Goal: Book appointment/travel/reservation

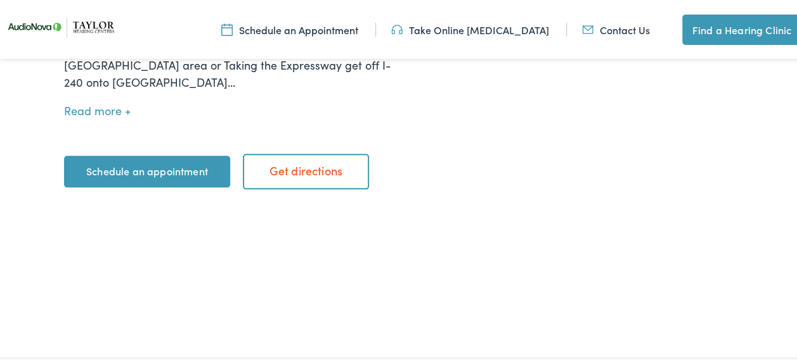
scroll to position [634, 0]
click at [493, 30] on link "Take Online [MEDICAL_DATA]" at bounding box center [470, 28] width 158 height 14
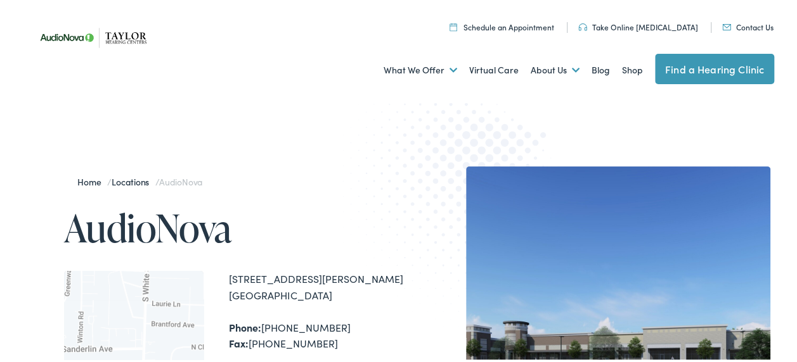
scroll to position [63, 0]
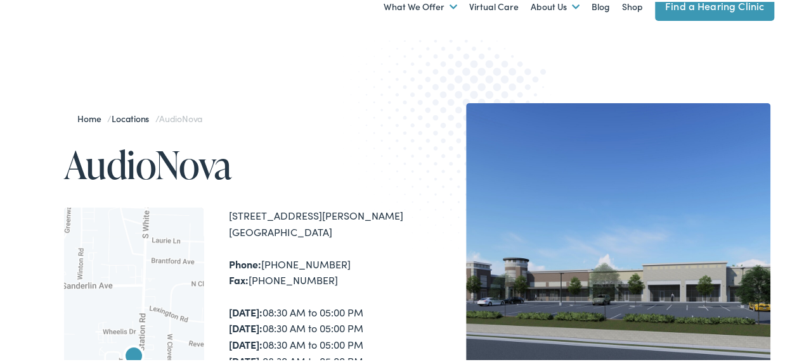
click at [712, 7] on link "Find a Hearing Clinic" at bounding box center [714, 4] width 119 height 30
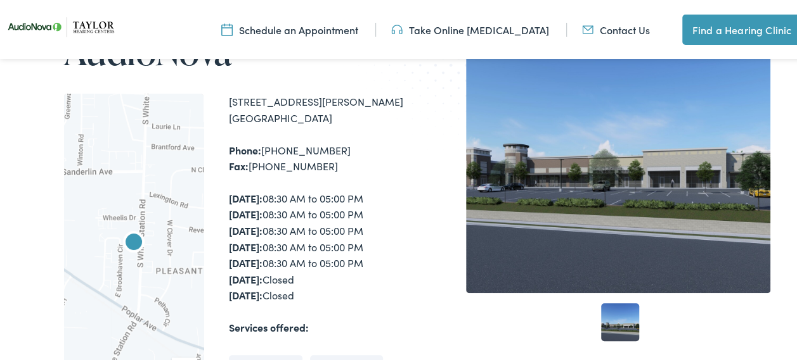
scroll to position [190, 0]
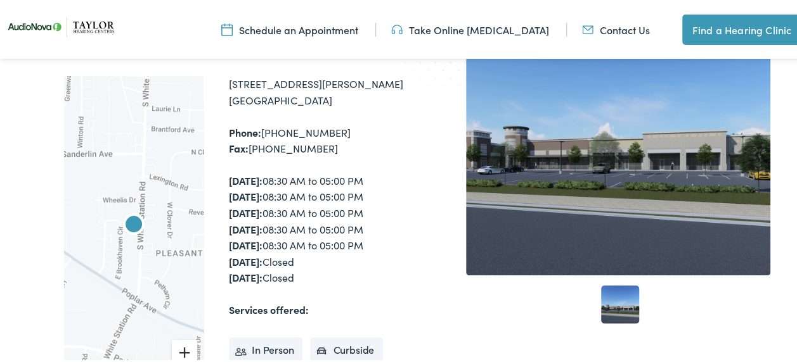
click at [179, 347] on button "Zoom in" at bounding box center [184, 350] width 25 height 25
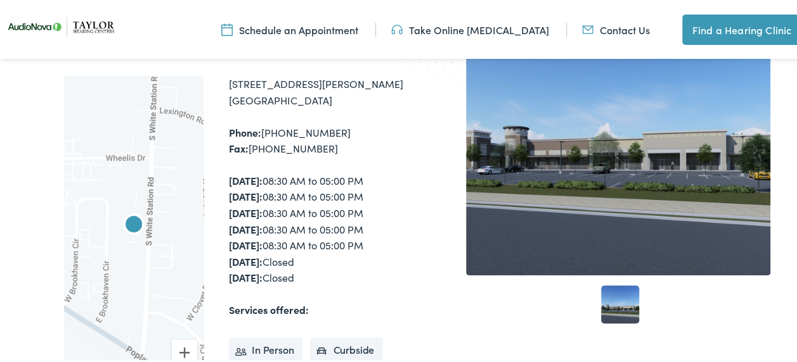
click at [180, 295] on div at bounding box center [133, 239] width 139 height 331
click at [166, 234] on div at bounding box center [133, 239] width 139 height 331
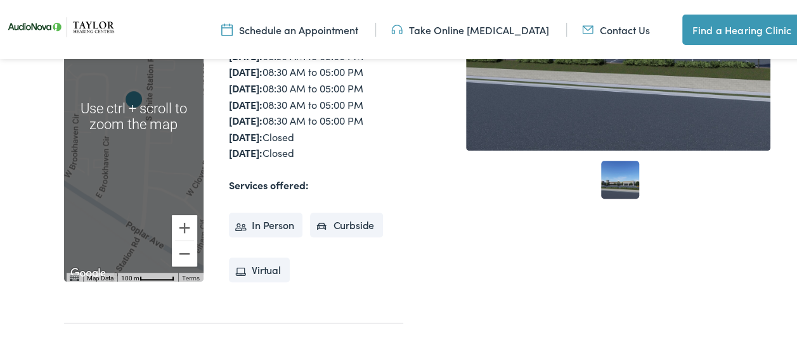
scroll to position [317, 0]
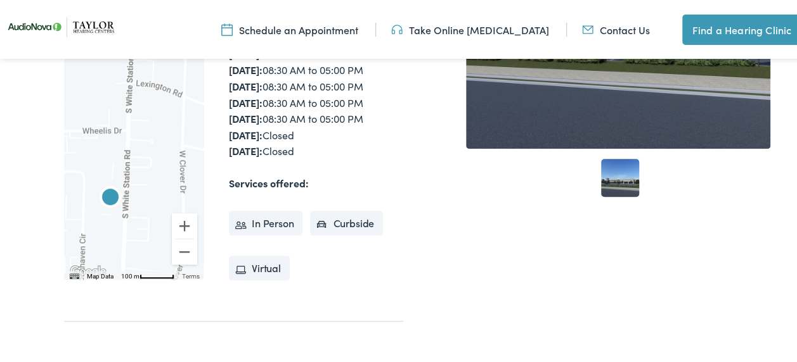
drag, startPoint x: 155, startPoint y: 144, endPoint x: 130, endPoint y: 244, distance: 102.5
click at [130, 244] on div at bounding box center [133, 112] width 139 height 331
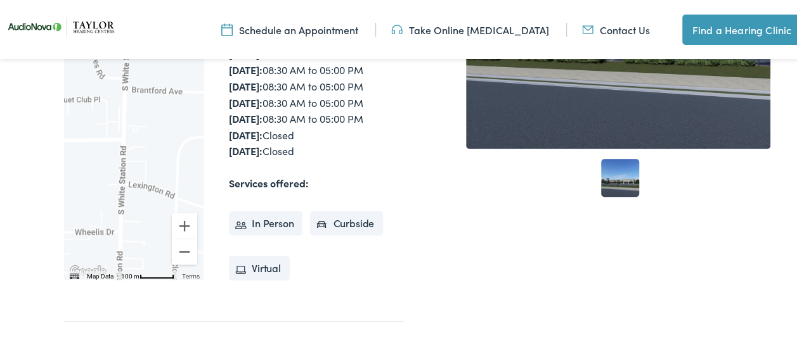
drag, startPoint x: 162, startPoint y: 113, endPoint x: 154, endPoint y: 217, distance: 103.6
click at [154, 217] on div at bounding box center [133, 112] width 139 height 331
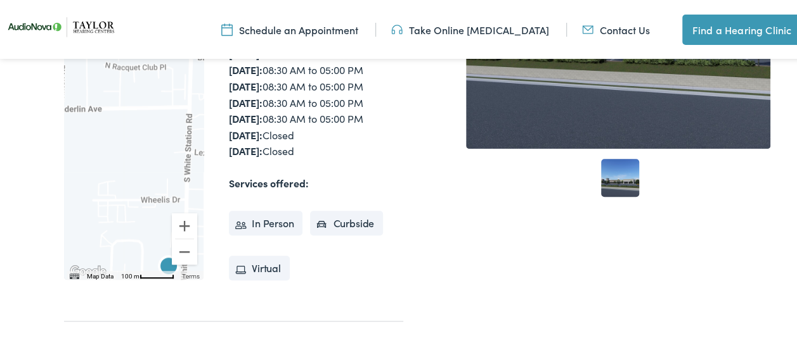
drag, startPoint x: 155, startPoint y: 146, endPoint x: 198, endPoint y: 129, distance: 46.4
click at [198, 129] on div at bounding box center [133, 112] width 139 height 331
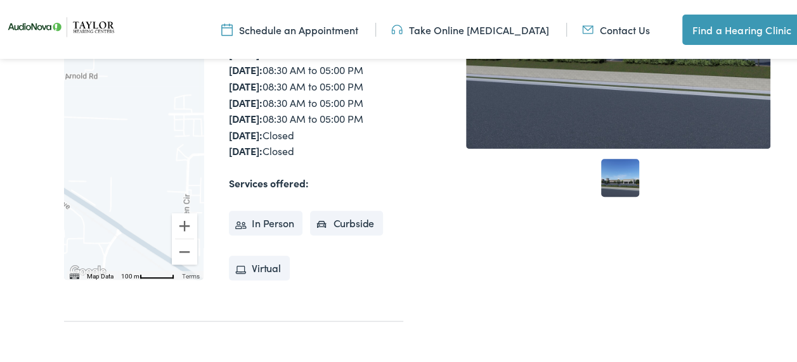
drag, startPoint x: 91, startPoint y: 160, endPoint x: 169, endPoint y: 74, distance: 115.8
click at [169, 74] on div at bounding box center [133, 112] width 139 height 331
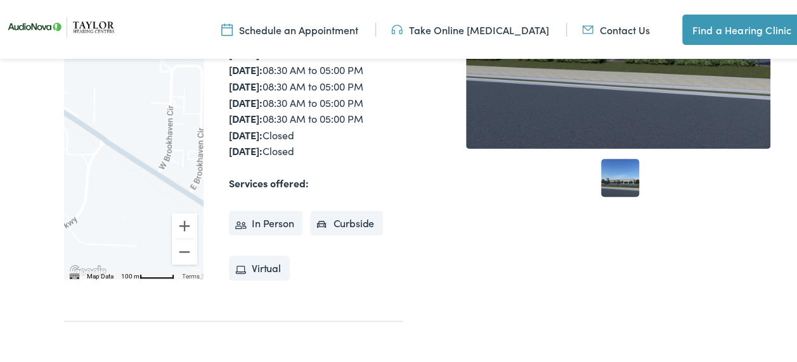
drag, startPoint x: 117, startPoint y: 101, endPoint x: 110, endPoint y: 70, distance: 32.3
click at [110, 70] on div at bounding box center [133, 112] width 139 height 331
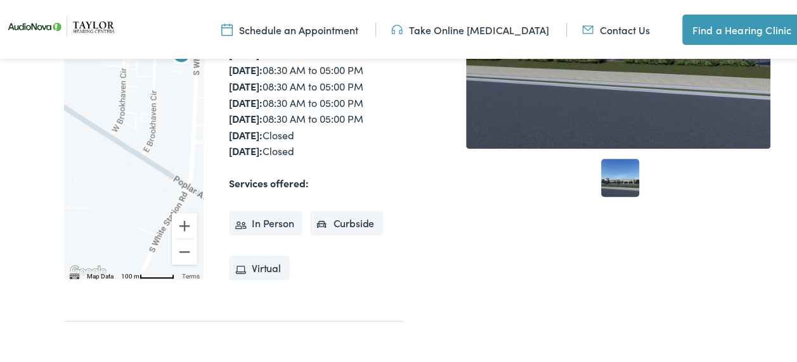
drag, startPoint x: 123, startPoint y: 183, endPoint x: 76, endPoint y: 145, distance: 60.0
click at [76, 145] on div at bounding box center [133, 112] width 139 height 331
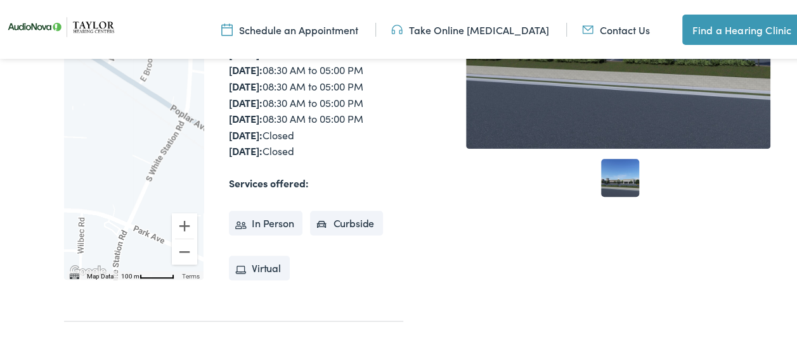
drag, startPoint x: 155, startPoint y: 190, endPoint x: 151, endPoint y: 116, distance: 74.2
click at [151, 116] on div at bounding box center [133, 112] width 139 height 331
click at [147, 199] on div at bounding box center [133, 112] width 139 height 331
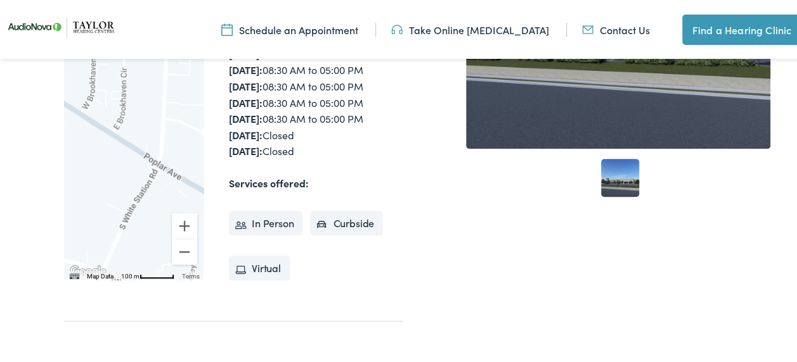
drag, startPoint x: 158, startPoint y: 191, endPoint x: 129, endPoint y: 238, distance: 54.9
click at [129, 238] on div at bounding box center [133, 112] width 139 height 331
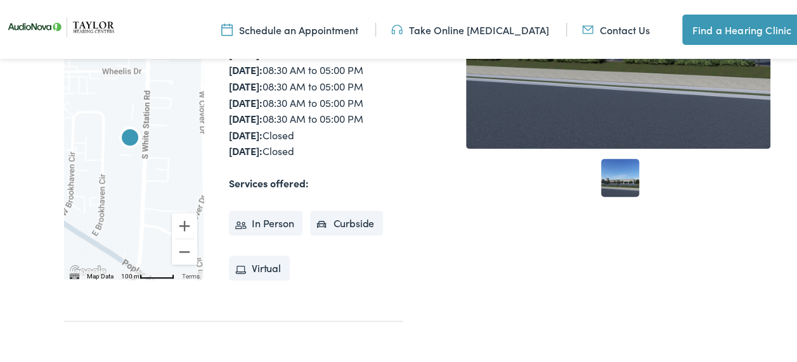
drag, startPoint x: 167, startPoint y: 166, endPoint x: 146, endPoint y: 246, distance: 82.4
click at [146, 246] on div at bounding box center [133, 112] width 139 height 331
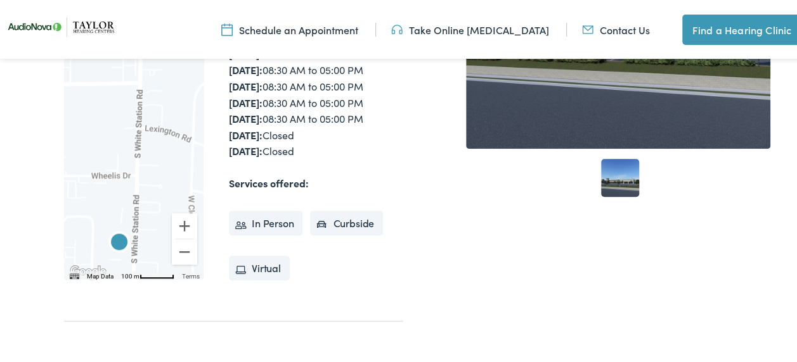
drag, startPoint x: 158, startPoint y: 144, endPoint x: 147, endPoint y: 251, distance: 107.0
click at [147, 251] on div at bounding box center [133, 112] width 139 height 331
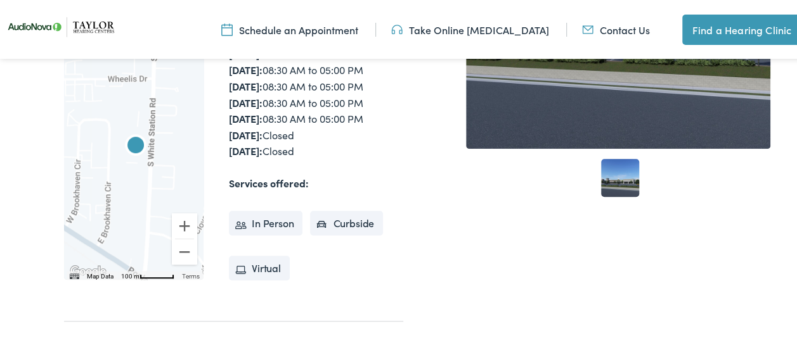
drag, startPoint x: 144, startPoint y: 216, endPoint x: 161, endPoint y: 122, distance: 95.3
click at [161, 122] on div at bounding box center [133, 112] width 139 height 331
click at [134, 141] on img "AudioNova" at bounding box center [135, 145] width 30 height 30
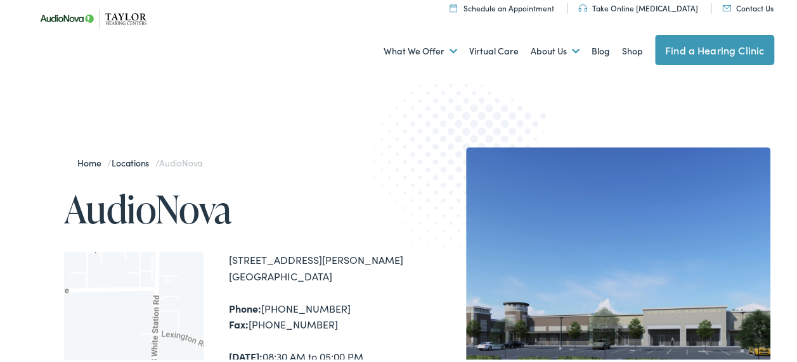
scroll to position [0, 0]
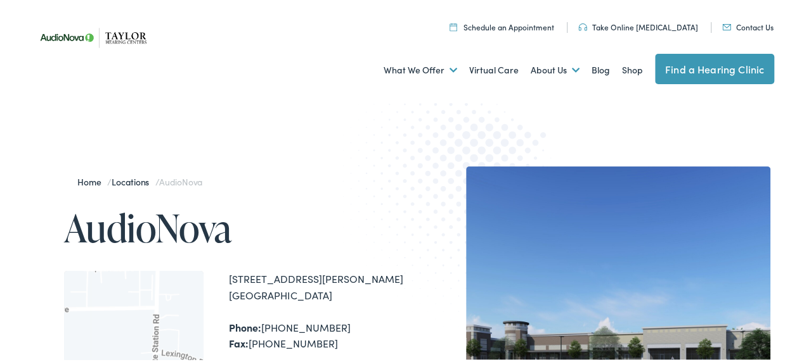
click at [525, 24] on link "Schedule an Appointment" at bounding box center [501, 25] width 105 height 11
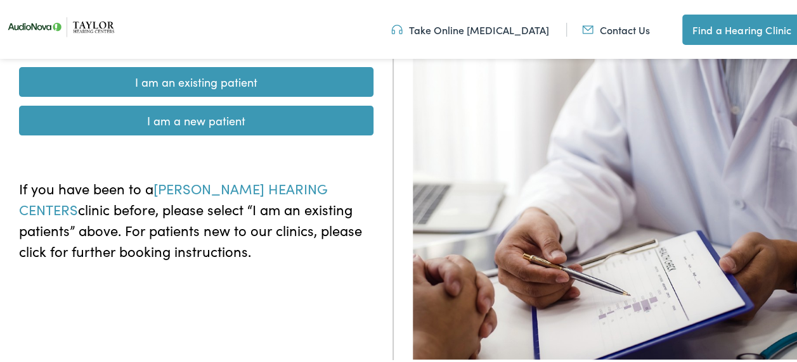
scroll to position [127, 0]
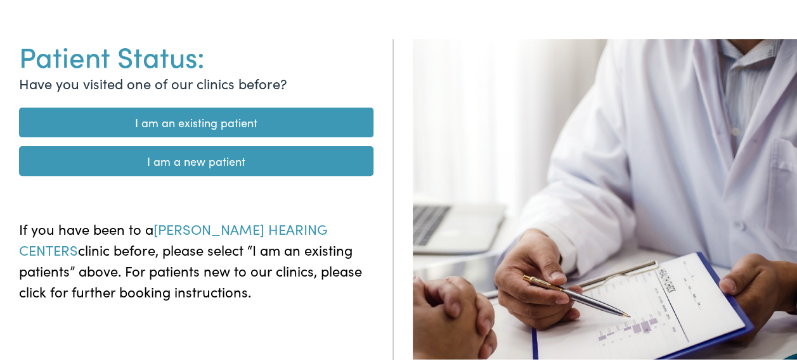
click at [182, 157] on link "I am a new patient" at bounding box center [196, 159] width 354 height 30
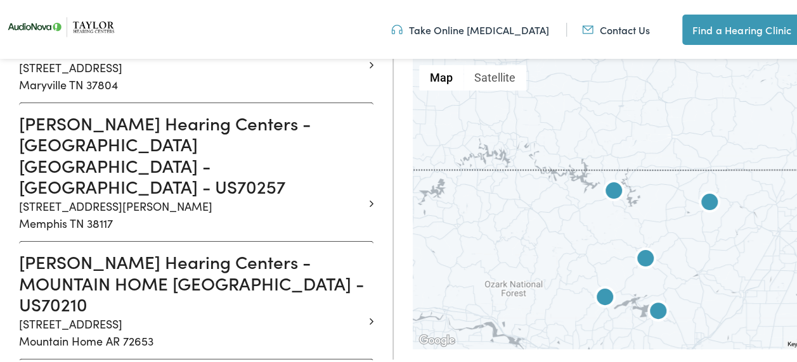
scroll to position [1521, 0]
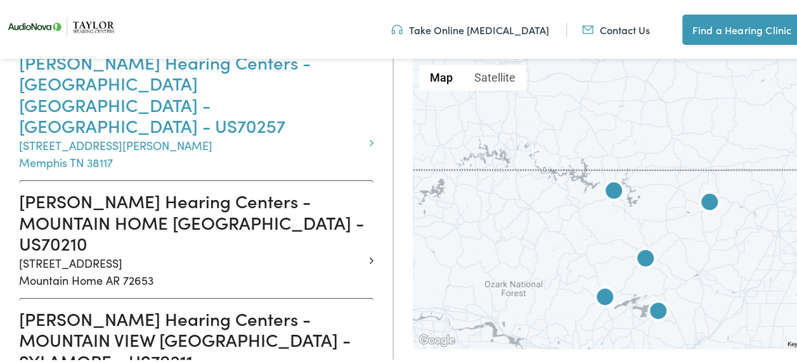
click at [253, 134] on h3 "Taylor Hearing Centers - MEMPHIS TN - S WHITE STATION - US70257" at bounding box center [191, 92] width 345 height 85
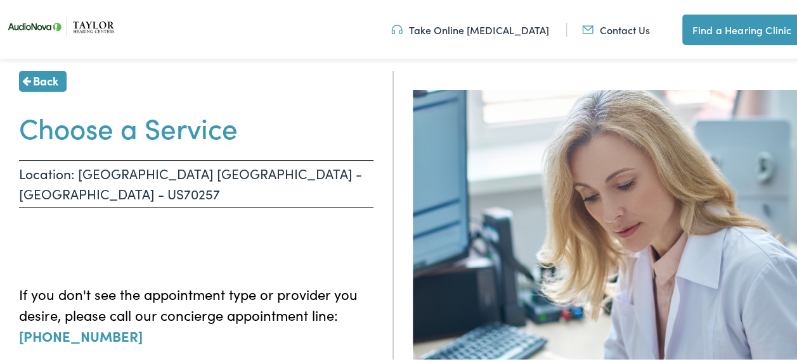
scroll to position [63, 0]
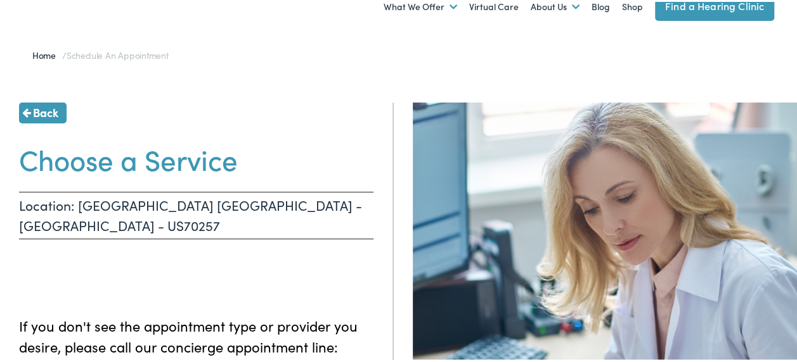
click at [227, 205] on p "Location: MEMPHIS TN - S WHITE STATION - US70257" at bounding box center [196, 214] width 354 height 48
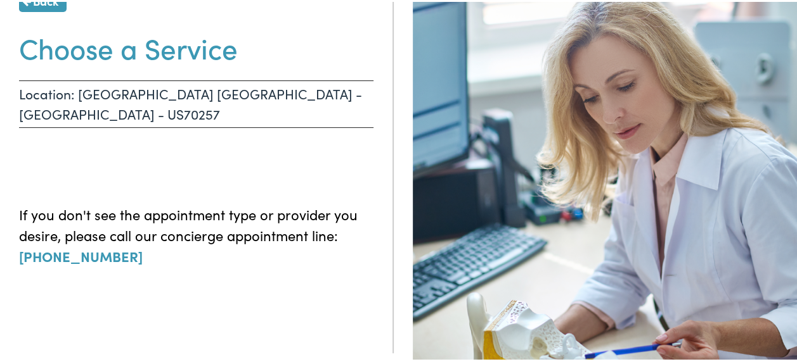
scroll to position [190, 0]
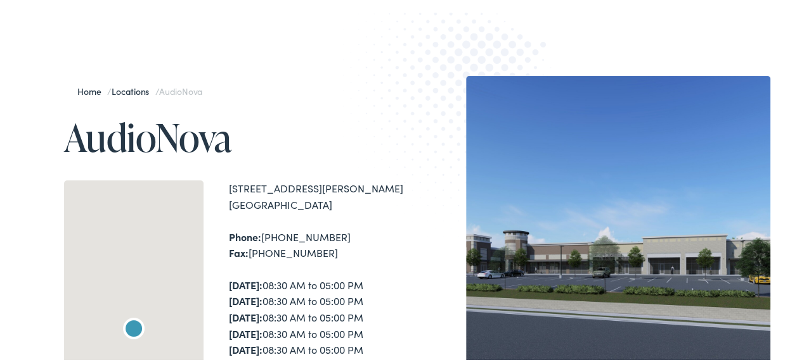
scroll to position [190, 0]
